Goal: Task Accomplishment & Management: Manage account settings

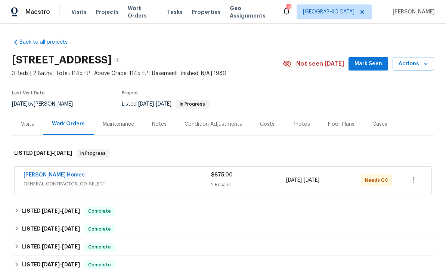
click at [106, 175] on div "Therrien Homes" at bounding box center [117, 175] width 187 height 9
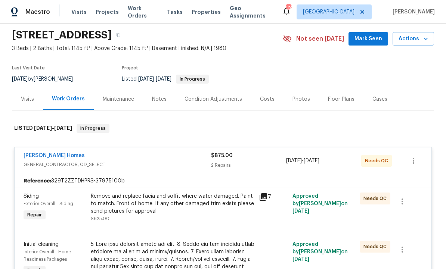
scroll to position [43, 0]
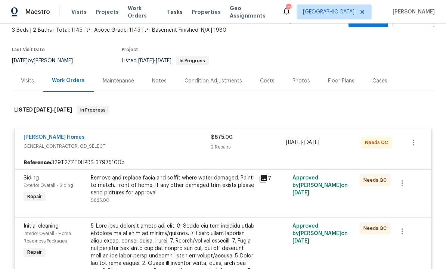
click at [191, 190] on div "Remove and replace facia and soffit where water damaged. Paint to match. Front …" at bounding box center [172, 185] width 163 height 22
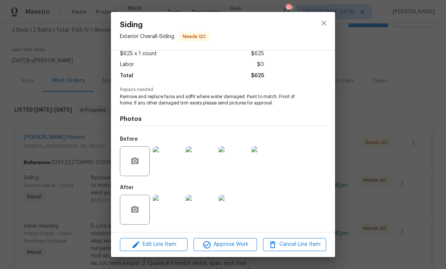
scroll to position [45, 0]
click at [171, 209] on img at bounding box center [168, 210] width 30 height 30
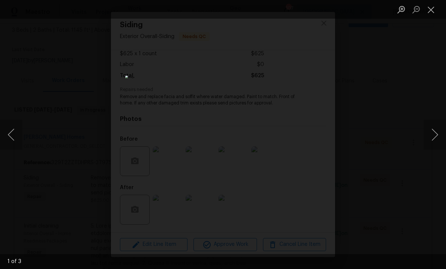
click at [428, 136] on button "Next image" at bounding box center [434, 135] width 22 height 30
click at [432, 136] on button "Next image" at bounding box center [434, 135] width 22 height 30
click at [430, 135] on button "Next image" at bounding box center [434, 135] width 22 height 30
click at [433, 10] on button "Close lightbox" at bounding box center [430, 9] width 15 height 13
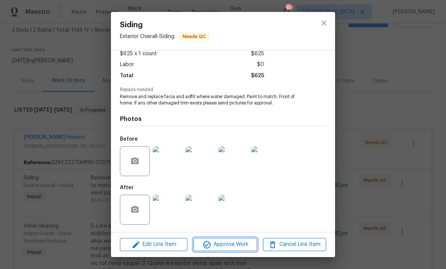
click at [230, 244] on span "Approve Work" at bounding box center [225, 244] width 59 height 9
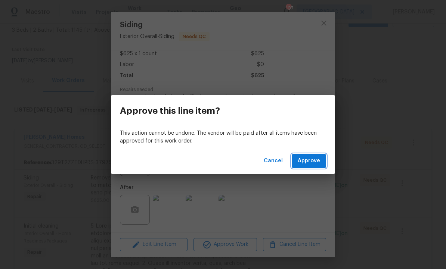
click at [305, 160] on span "Approve" at bounding box center [308, 160] width 22 height 9
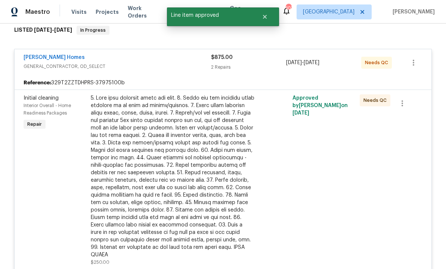
scroll to position [118, 0]
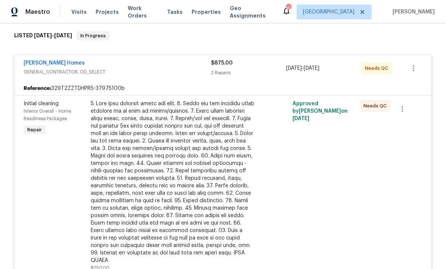
click at [283, 138] on div at bounding box center [273, 186] width 34 height 176
click at [269, 73] on div "2 Repairs" at bounding box center [248, 72] width 75 height 7
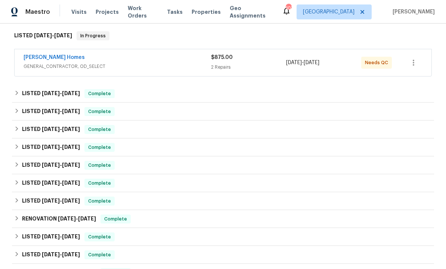
click at [146, 67] on span "GENERAL_CONTRACTOR, OD_SELECT" at bounding box center [117, 66] width 187 height 7
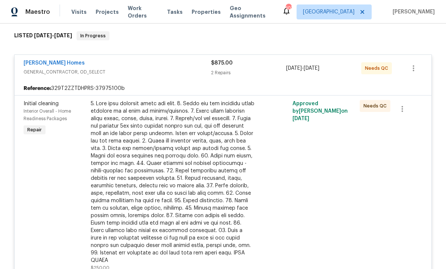
click at [294, 144] on div "Approved by Wesley Brooks on 9/3/2025" at bounding box center [323, 186] width 67 height 176
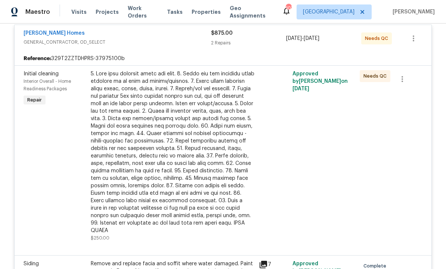
scroll to position [116, 0]
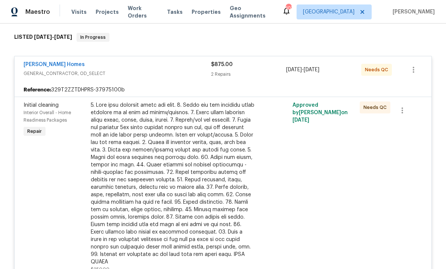
click at [218, 133] on div at bounding box center [172, 184] width 163 height 164
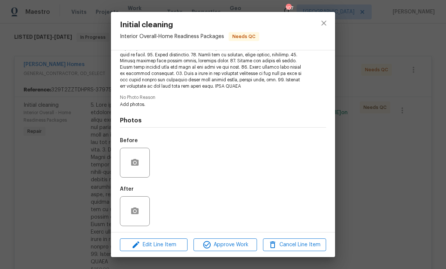
scroll to position [147, 0]
click at [141, 157] on button "button" at bounding box center [135, 164] width 18 height 18
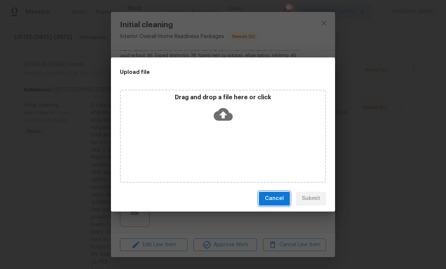
click at [274, 197] on span "Cancel" at bounding box center [274, 198] width 19 height 9
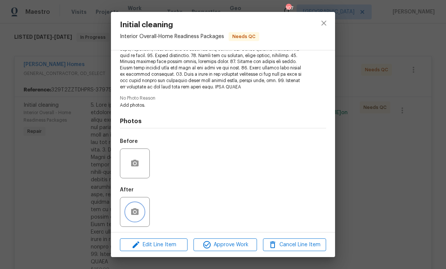
click at [135, 213] on icon "button" at bounding box center [134, 211] width 7 height 7
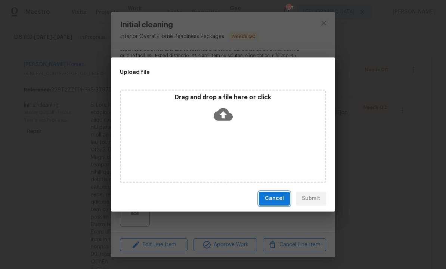
click at [272, 199] on span "Cancel" at bounding box center [274, 198] width 19 height 9
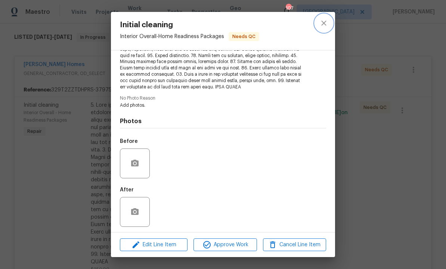
click at [320, 19] on icon "close" at bounding box center [323, 23] width 9 height 9
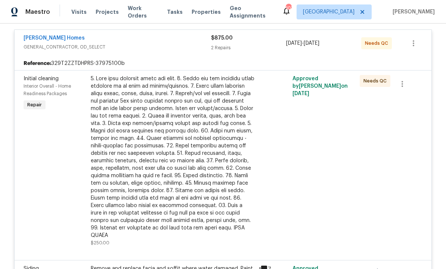
scroll to position [144, 0]
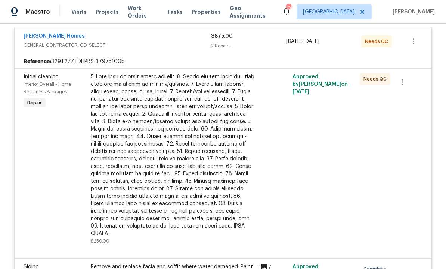
click at [216, 142] on div at bounding box center [172, 155] width 163 height 164
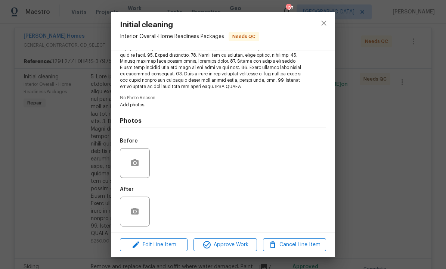
scroll to position [147, 0]
click at [225, 246] on span "Approve Work" at bounding box center [225, 244] width 59 height 9
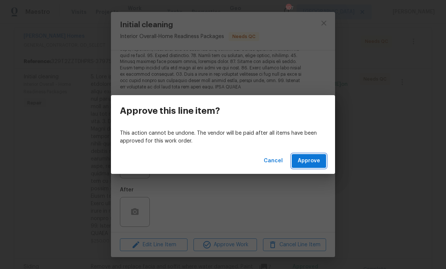
click at [306, 162] on span "Approve" at bounding box center [308, 160] width 22 height 9
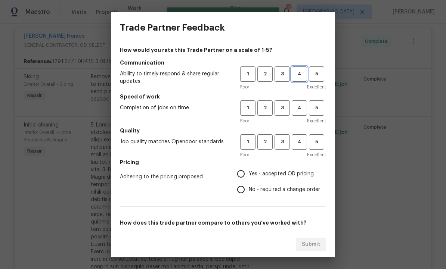
click at [299, 71] on span "4" at bounding box center [299, 74] width 14 height 9
click at [301, 105] on span "4" at bounding box center [299, 108] width 14 height 9
click at [302, 140] on span "4" at bounding box center [299, 142] width 14 height 9
click at [243, 175] on input "Yes - accepted OD pricing" at bounding box center [241, 174] width 16 height 16
radio input "true"
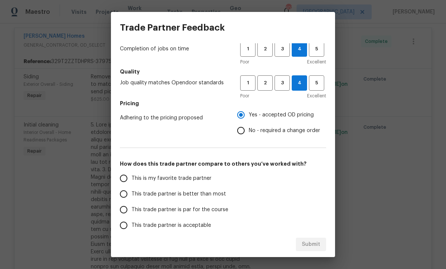
scroll to position [59, 0]
click at [124, 197] on input "This trade partner is better than most" at bounding box center [124, 194] width 16 height 16
click at [308, 249] on button "Submit" at bounding box center [311, 245] width 30 height 14
radio input "true"
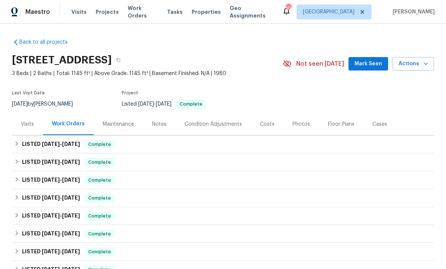
click at [365, 60] on span "Mark Seen" at bounding box center [368, 63] width 28 height 9
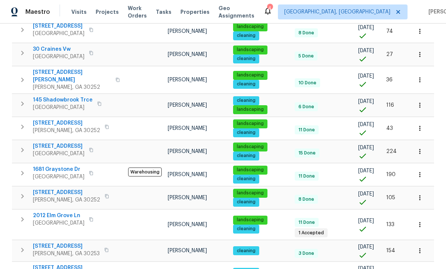
scroll to position [231, 0]
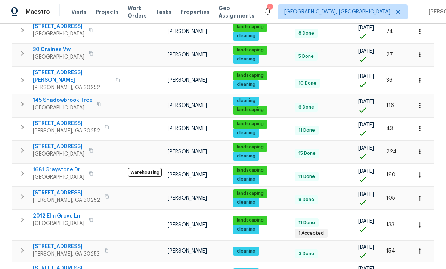
click at [55, 212] on span "2012 Elm Grove Ln" at bounding box center [59, 215] width 52 height 7
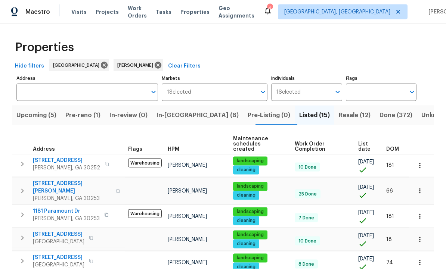
scroll to position [0, 0]
click at [183, 113] on span "In-reno (6)" at bounding box center [197, 115] width 82 height 10
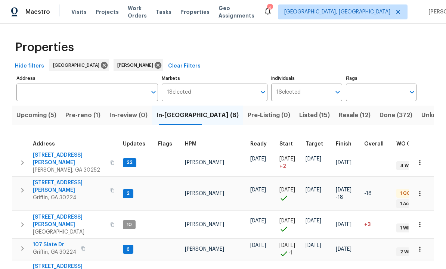
click at [54, 179] on span "111 Cynthia Cir" at bounding box center [69, 186] width 73 height 15
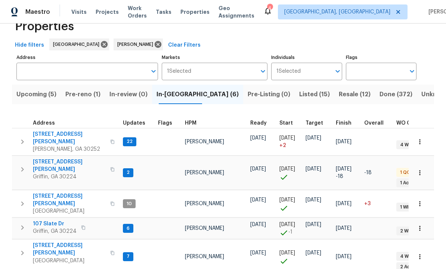
scroll to position [6, 0]
click at [193, 254] on span "[PERSON_NAME]" at bounding box center [204, 256] width 39 height 5
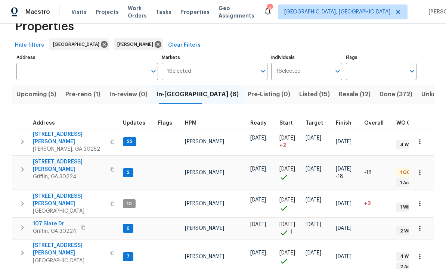
click at [84, 93] on span "Pre-reno (1)" at bounding box center [82, 94] width 35 height 10
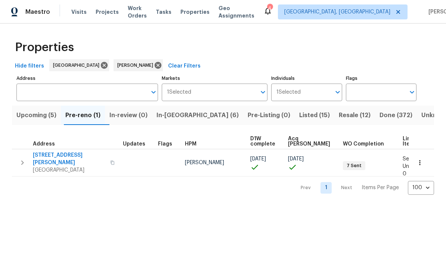
click at [49, 153] on span "280 Hoglen Dr" at bounding box center [69, 159] width 73 height 15
click at [419, 160] on icon "button" at bounding box center [419, 162] width 1 height 5
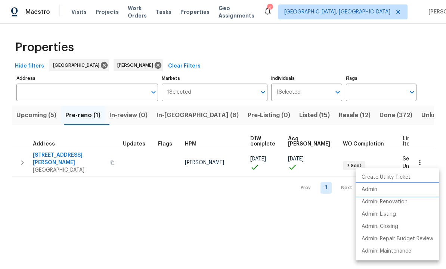
click at [374, 190] on p "Admin" at bounding box center [369, 190] width 16 height 8
click at [264, 221] on div at bounding box center [223, 134] width 446 height 269
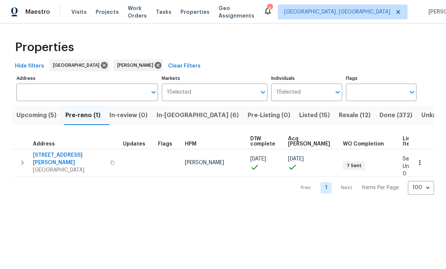
click at [181, 112] on span "In-reno (6)" at bounding box center [197, 115] width 82 height 10
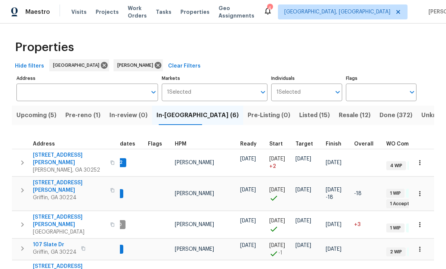
scroll to position [0, 11]
click at [40, 155] on span "111 Harper Rd" at bounding box center [69, 159] width 73 height 15
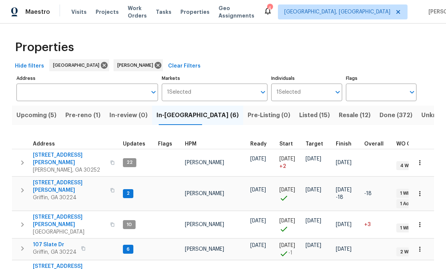
scroll to position [6, 0]
click at [47, 263] on span "230 Oak Meadows Pl" at bounding box center [69, 270] width 73 height 15
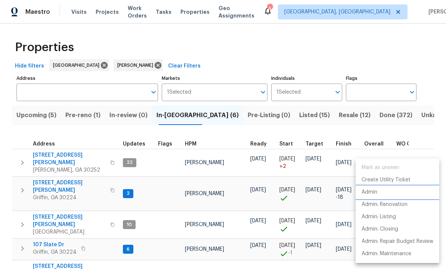
click at [376, 194] on p "Admin" at bounding box center [369, 192] width 16 height 8
click at [23, 243] on div at bounding box center [223, 134] width 446 height 269
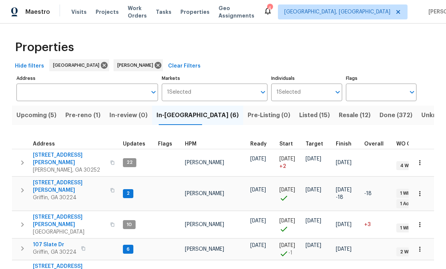
click at [22, 269] on icon "button" at bounding box center [22, 274] width 3 height 4
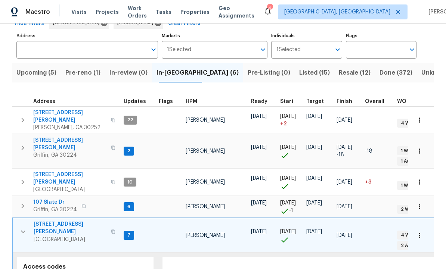
scroll to position [50, 0]
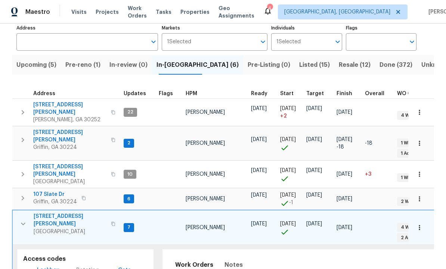
click at [48, 266] on span "Lockbox" at bounding box center [48, 270] width 22 height 9
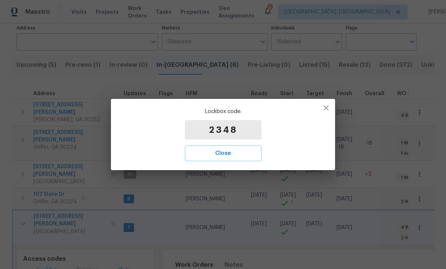
click at [224, 152] on span "Close" at bounding box center [223, 154] width 60 height 10
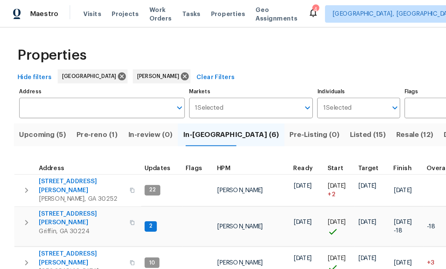
scroll to position [0, 0]
click at [88, 114] on span "Pre-reno (1)" at bounding box center [82, 115] width 35 height 10
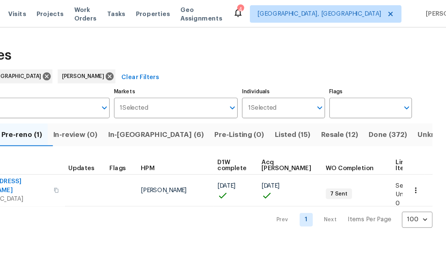
click at [416, 160] on icon "button" at bounding box center [419, 162] width 7 height 7
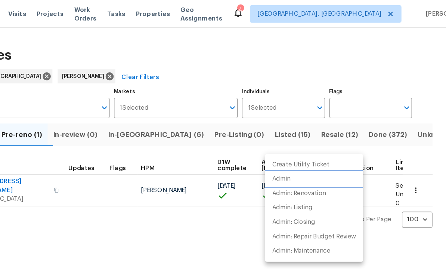
click at [291, 152] on li "Admin" at bounding box center [333, 153] width 84 height 12
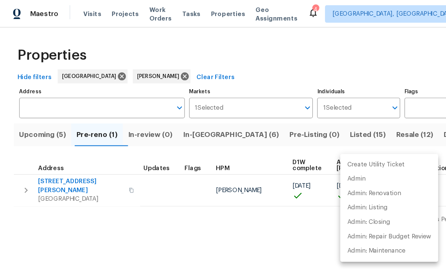
click at [22, 159] on div at bounding box center [223, 134] width 446 height 269
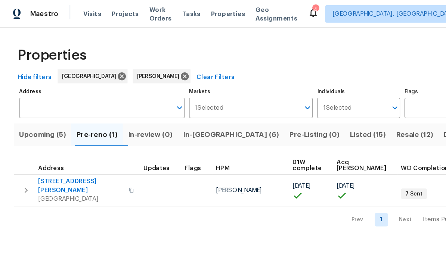
click at [23, 158] on icon "button" at bounding box center [22, 162] width 9 height 9
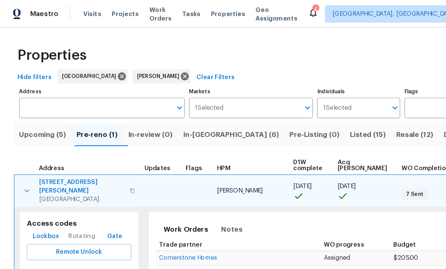
click at [38, 197] on span "Lockbox" at bounding box center [39, 201] width 22 height 9
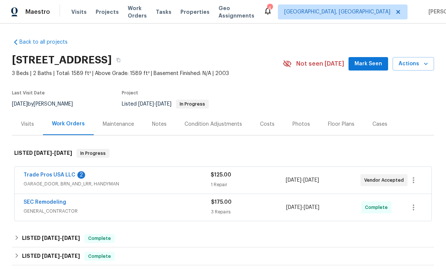
click at [368, 62] on span "Mark Seen" at bounding box center [368, 63] width 28 height 9
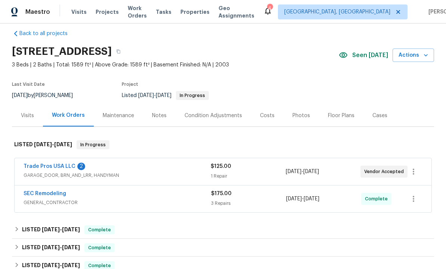
scroll to position [10, 0]
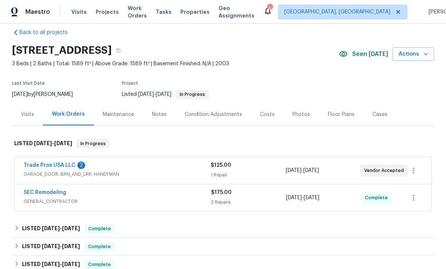
click at [68, 165] on link "Trade Pros USA LLC" at bounding box center [50, 165] width 52 height 5
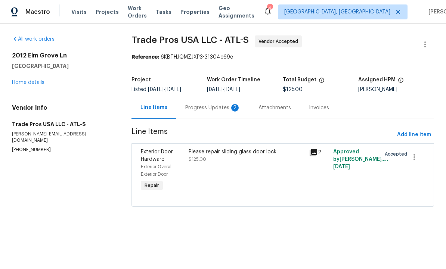
click at [210, 103] on div "Progress Updates 2" at bounding box center [212, 108] width 73 height 22
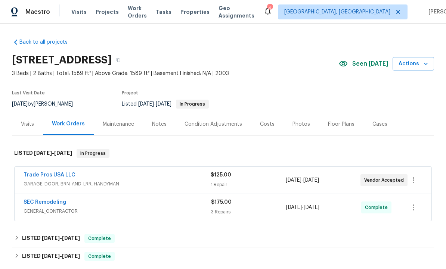
click at [59, 202] on link "SEC Remodeling" at bounding box center [45, 202] width 43 height 5
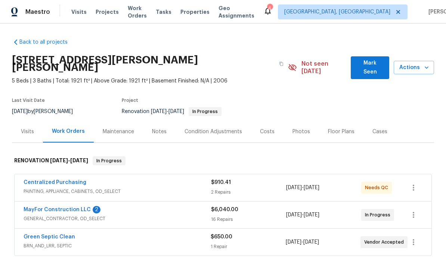
click at [77, 180] on link "Centralized Purchasing" at bounding box center [55, 182] width 63 height 5
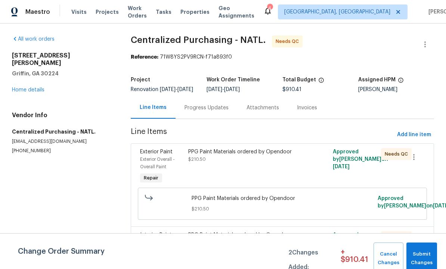
click at [278, 173] on div "PPG Paint Materials ordered by Opendoor $210.50" at bounding box center [246, 167] width 121 height 42
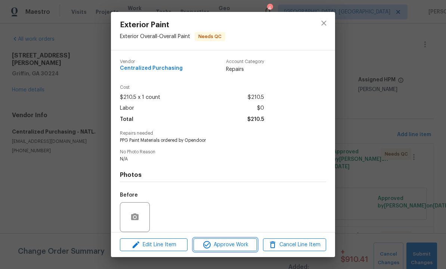
click at [242, 245] on span "Approve Work" at bounding box center [225, 244] width 59 height 9
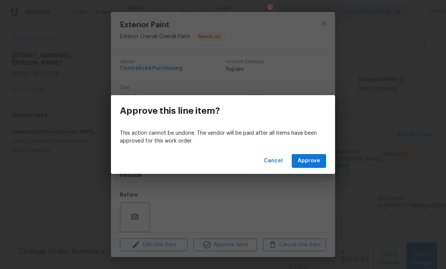
click at [309, 161] on span "Approve" at bounding box center [308, 160] width 22 height 9
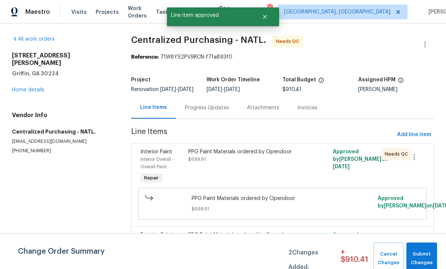
click at [278, 170] on div "PPG Paint Materials ordered by Opendoor $699.91" at bounding box center [246, 167] width 120 height 42
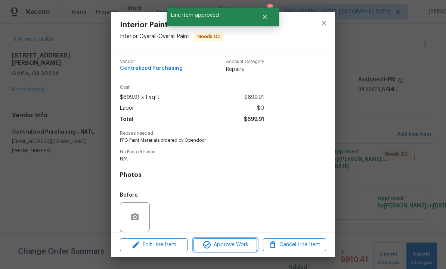
click at [234, 246] on span "Approve Work" at bounding box center [225, 244] width 59 height 9
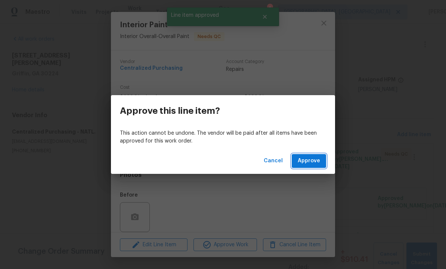
click at [305, 160] on span "Approve" at bounding box center [308, 160] width 22 height 9
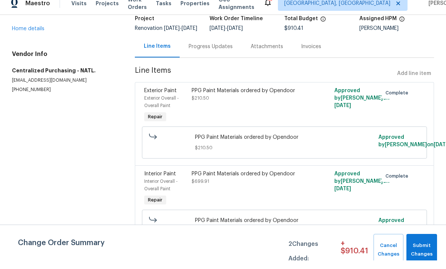
scroll to position [25, 0]
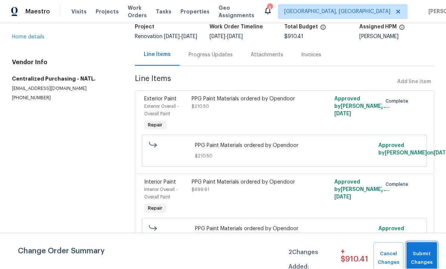
click at [415, 254] on span "Submit Changes" at bounding box center [421, 258] width 23 height 17
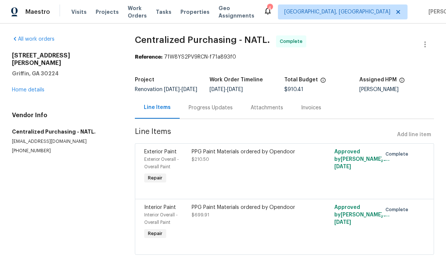
scroll to position [0, 0]
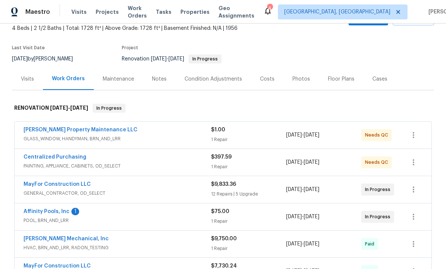
scroll to position [46, 0]
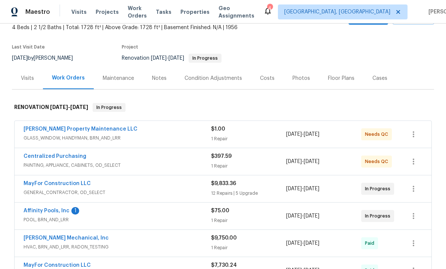
click at [52, 208] on link "Affinity Pools, Inc" at bounding box center [47, 210] width 46 height 5
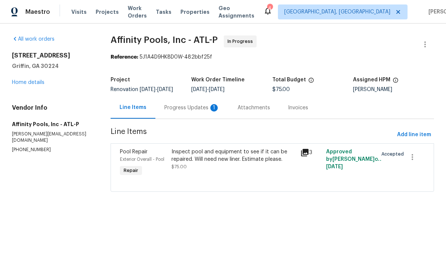
click at [190, 112] on div "Progress Updates 1" at bounding box center [191, 107] width 55 height 7
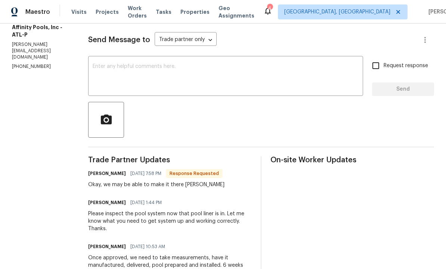
scroll to position [98, 0]
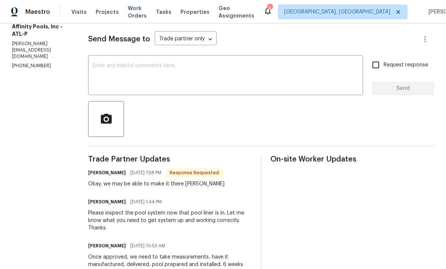
click at [132, 79] on textarea at bounding box center [226, 76] width 266 height 26
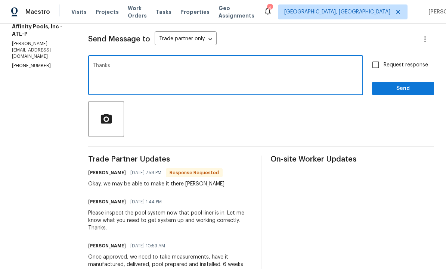
type textarea "Thanks"
click at [399, 87] on span "Send" at bounding box center [403, 88] width 50 height 9
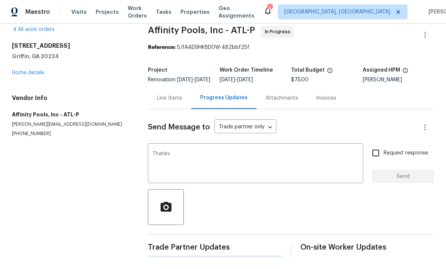
scroll to position [0, 0]
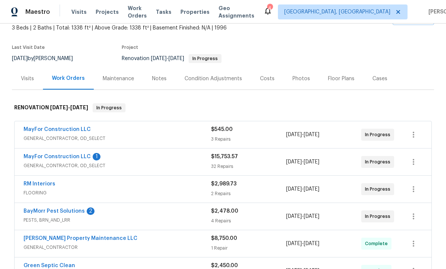
scroll to position [50, 0]
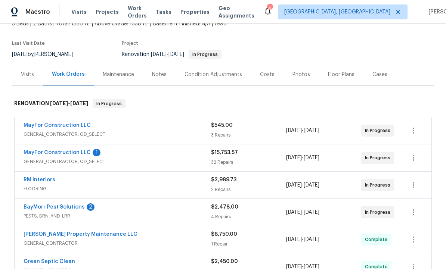
click at [69, 153] on link "MayFor Construction LLC" at bounding box center [57, 152] width 67 height 5
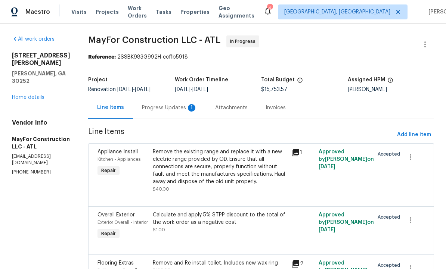
click at [182, 107] on div "Progress Updates 1" at bounding box center [169, 107] width 55 height 7
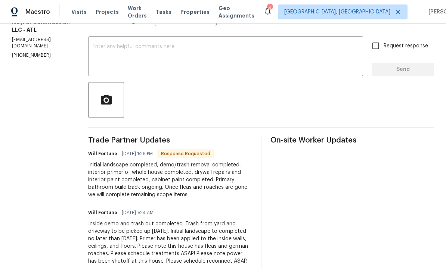
scroll to position [116, 0]
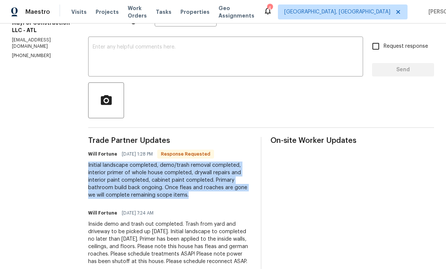
copy div "Initial landscape completed, demo/trash removal completed, interior primer of w…"
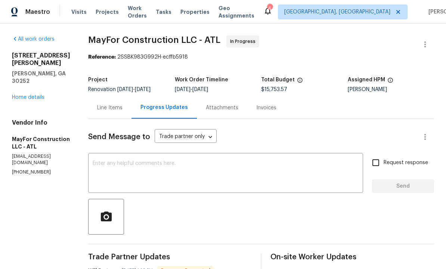
scroll to position [0, 0]
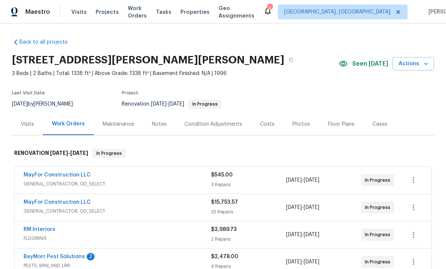
click at [157, 125] on div "Notes" at bounding box center [159, 124] width 15 height 7
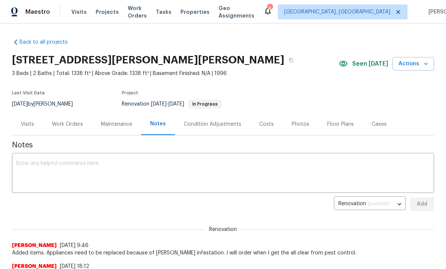
click at [141, 166] on textarea at bounding box center [222, 174] width 413 height 26
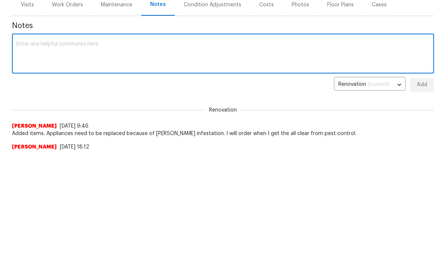
click at [118, 161] on textarea at bounding box center [222, 174] width 413 height 26
paste textarea "Initial landscape completed, demo/trash removal completed, interior primer of w…"
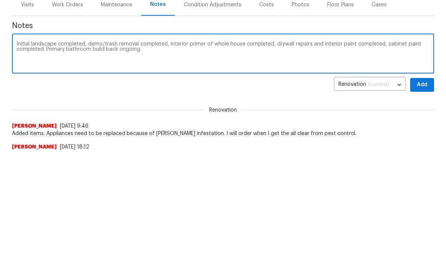
type textarea "Initial landscape completed, demo/trash removal completed, interior primer of w…"
click at [422, 200] on span "Add" at bounding box center [422, 204] width 12 height 9
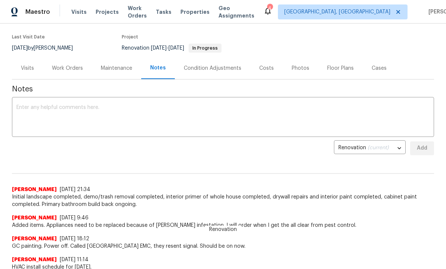
scroll to position [59, 0]
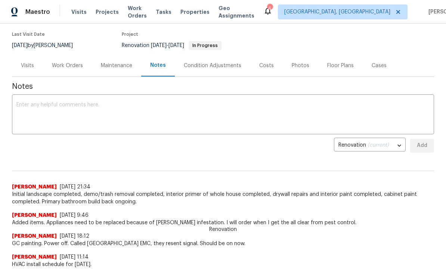
click at [29, 63] on div "Visits" at bounding box center [27, 65] width 13 height 7
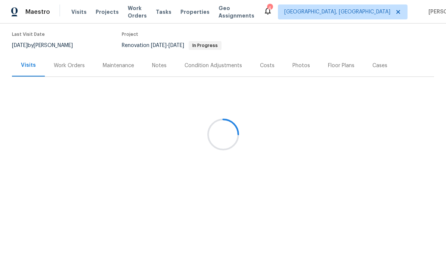
scroll to position [55, 0]
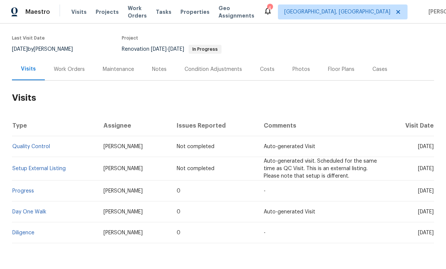
click at [157, 69] on div "Notes" at bounding box center [159, 69] width 15 height 7
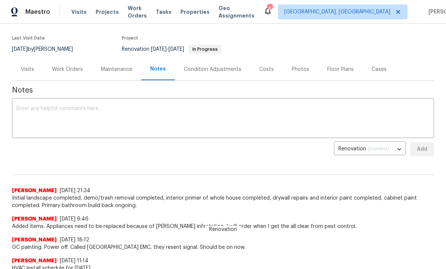
click at [66, 69] on div "Work Orders" at bounding box center [67, 69] width 31 height 7
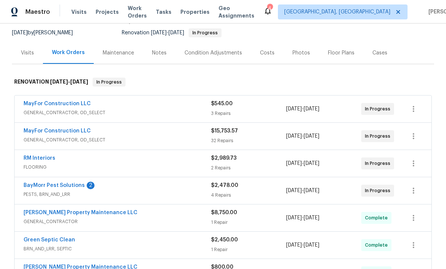
scroll to position [74, 0]
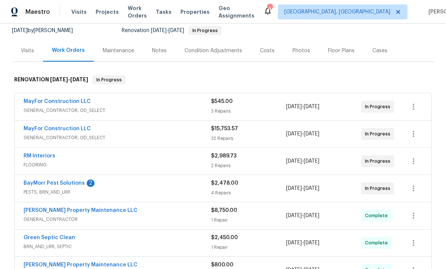
click at [68, 183] on link "BayMorr Pest Solutions" at bounding box center [54, 183] width 61 height 5
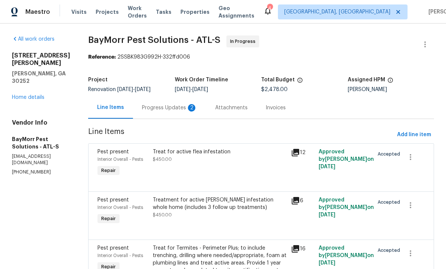
click at [170, 106] on div "Progress Updates 2" at bounding box center [169, 107] width 55 height 7
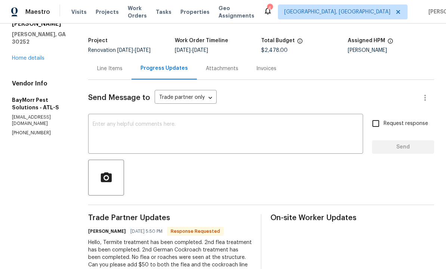
scroll to position [37, 0]
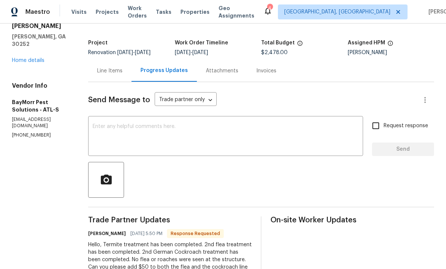
click at [100, 73] on div "Line Items" at bounding box center [109, 70] width 25 height 7
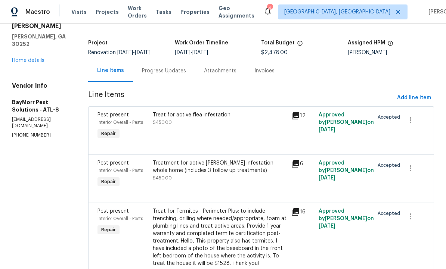
click at [189, 126] on div "Treat for active flea infestation $450.00" at bounding box center [220, 118] width 134 height 15
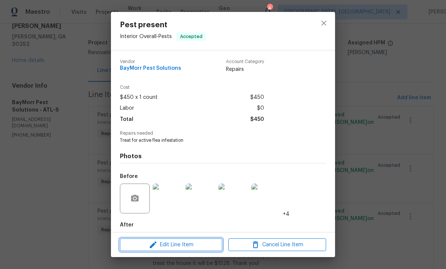
click at [190, 245] on span "Edit Line Item" at bounding box center [171, 244] width 98 height 9
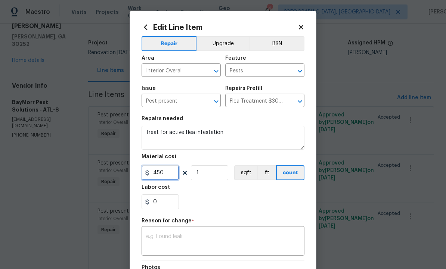
click at [172, 173] on input "450" at bounding box center [159, 172] width 37 height 15
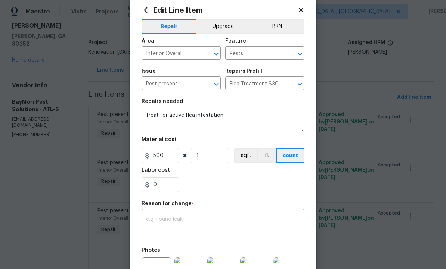
scroll to position [18, 0]
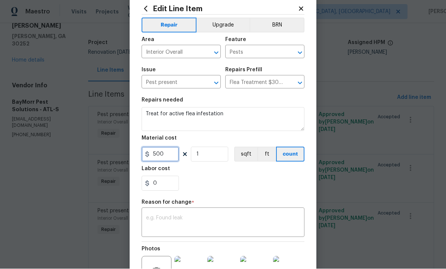
type input "500"
click at [193, 219] on textarea at bounding box center [223, 224] width 154 height 16
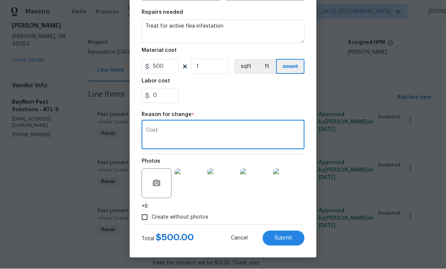
scroll to position [107, 0]
type textarea "Cost"
click at [280, 237] on span "Submit" at bounding box center [283, 239] width 18 height 6
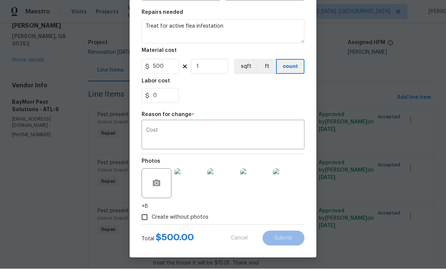
type input "450"
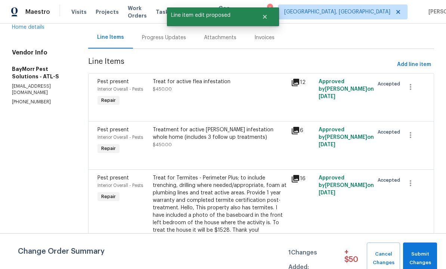
scroll to position [72, 0]
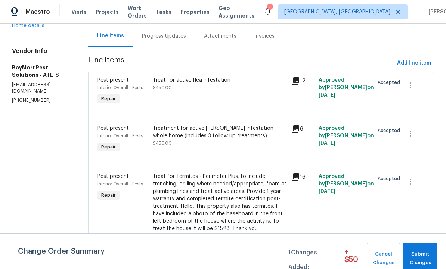
click at [187, 123] on div "Treatment for active roach infestation whole home (includes 3 follow up treatme…" at bounding box center [219, 139] width 138 height 34
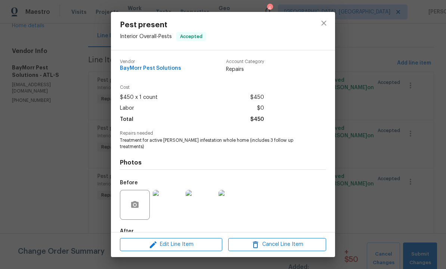
scroll to position [0, 0]
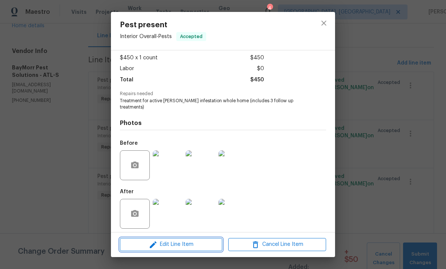
click at [181, 243] on span "Edit Line Item" at bounding box center [171, 244] width 98 height 9
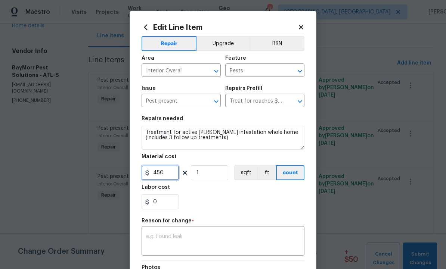
click at [174, 174] on input "450" at bounding box center [159, 172] width 37 height 15
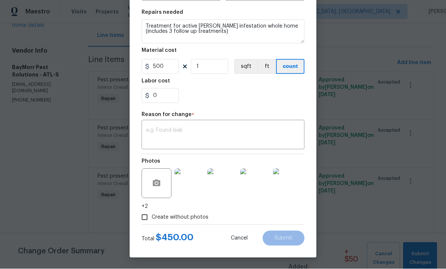
scroll to position [107, 0]
type input "500"
click at [184, 135] on textarea at bounding box center [223, 136] width 154 height 16
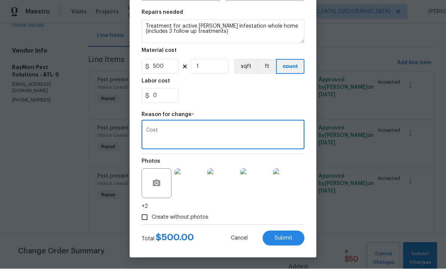
type textarea "Cost"
click at [278, 242] on button "Submit" at bounding box center [283, 238] width 42 height 15
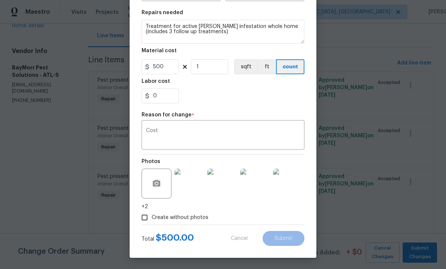
type input "450"
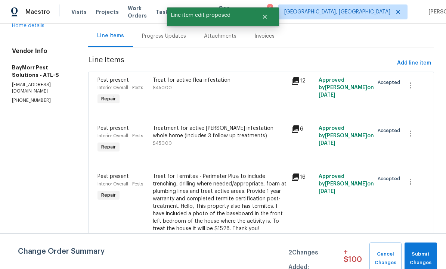
scroll to position [0, 0]
click at [421, 248] on button "Submit Changes" at bounding box center [420, 259] width 32 height 32
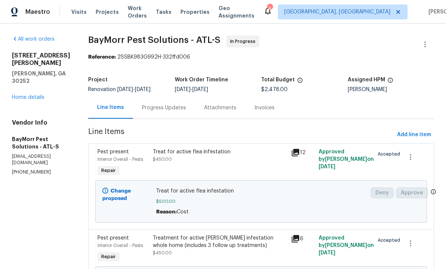
click at [162, 107] on div "Progress Updates" at bounding box center [164, 107] width 44 height 7
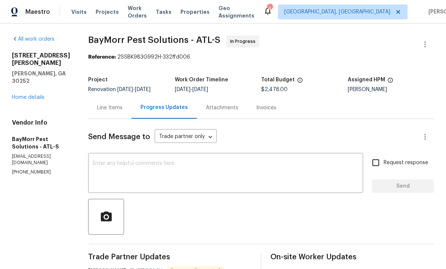
click at [102, 104] on div "Line Items" at bounding box center [109, 108] width 43 height 22
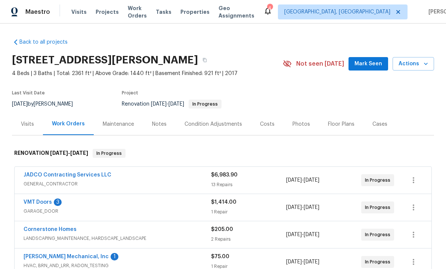
click at [222, 125] on div "Condition Adjustments" at bounding box center [212, 124] width 57 height 7
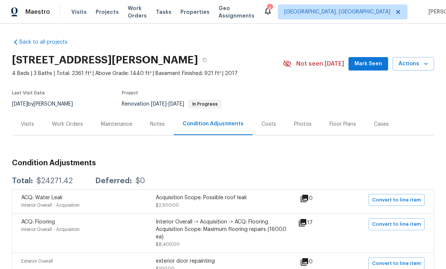
click at [72, 125] on div "Work Orders" at bounding box center [67, 124] width 31 height 7
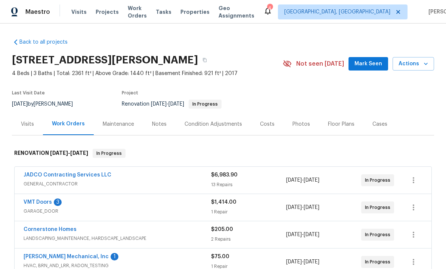
click at [368, 62] on span "Mark Seen" at bounding box center [368, 63] width 28 height 9
